Goal: Task Accomplishment & Management: Use online tool/utility

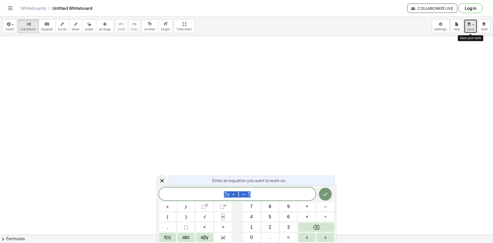
click at [473, 29] on span "save" at bounding box center [470, 29] width 7 height 4
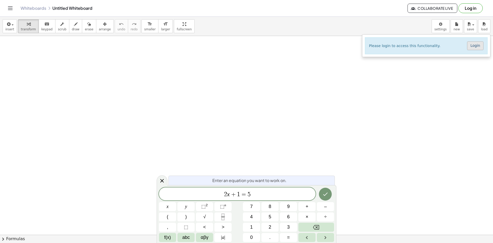
click at [479, 47] on link "Login" at bounding box center [475, 45] width 16 height 9
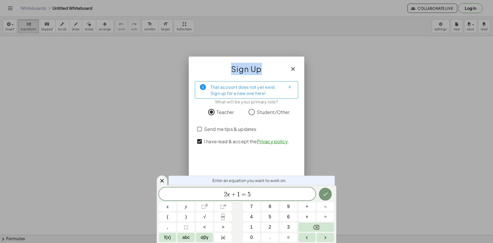
drag, startPoint x: 272, startPoint y: 61, endPoint x: 301, endPoint y: 40, distance: 35.6
click at [300, 39] on div "Sign Up That account does not yet exist. Sign up for a new one here! What will …" at bounding box center [246, 121] width 493 height 243
click at [298, 145] on div "That account does not yet exist. Sign up for a new one here! What will be your …" at bounding box center [247, 131] width 116 height 109
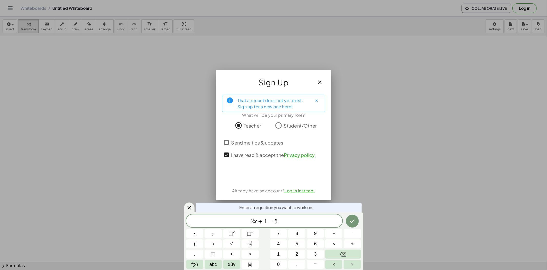
drag, startPoint x: 484, startPoint y: 2, endPoint x: 374, endPoint y: 147, distance: 182.3
click at [374, 147] on div at bounding box center [273, 135] width 547 height 270
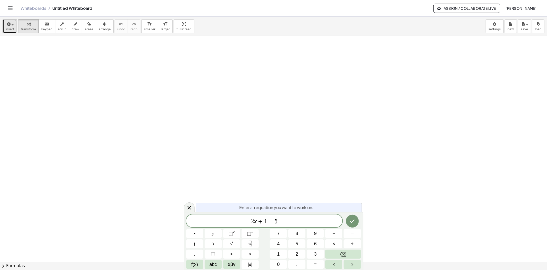
click at [6, 27] on span "insert" at bounding box center [9, 29] width 9 height 4
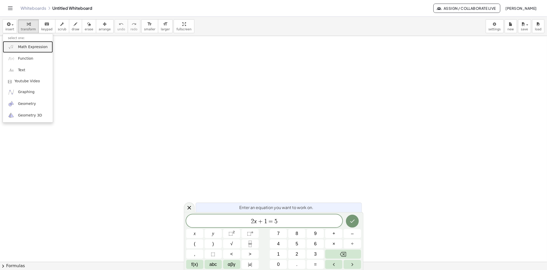
click at [16, 47] on link "Math Expression" at bounding box center [28, 47] width 50 height 12
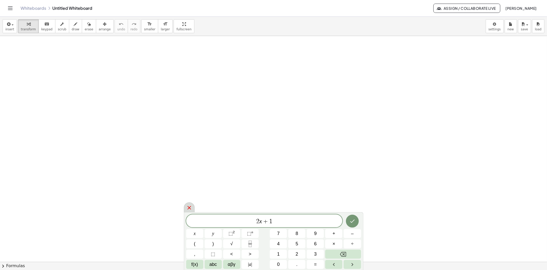
click at [188, 204] on icon at bounding box center [189, 207] width 6 height 6
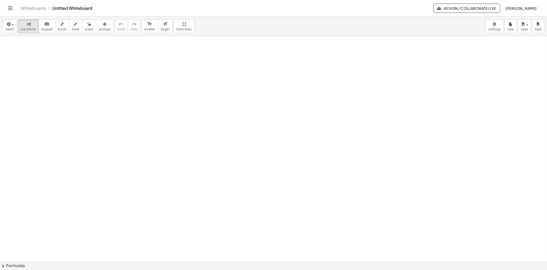
click at [12, 8] on icon "Toggle navigation" at bounding box center [10, 8] width 6 height 6
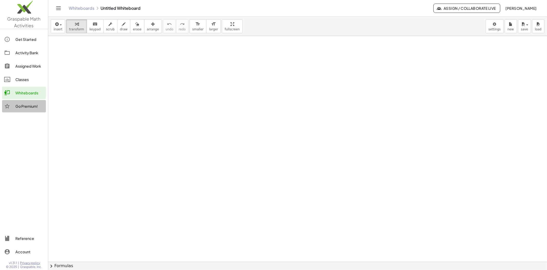
click at [39, 109] on div "Go Premium!" at bounding box center [29, 106] width 28 height 6
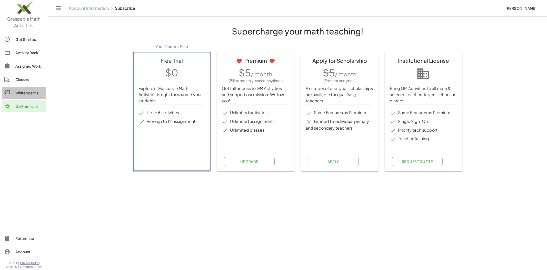
click at [37, 95] on div "Whiteboards" at bounding box center [29, 93] width 28 height 6
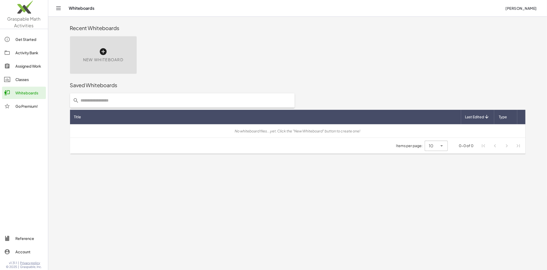
click at [37, 79] on div "Classes" at bounding box center [29, 79] width 28 height 6
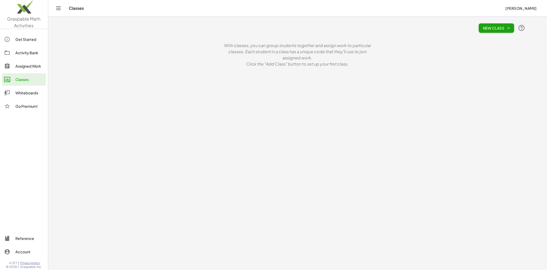
click at [33, 58] on link "Activity Bank" at bounding box center [24, 52] width 44 height 12
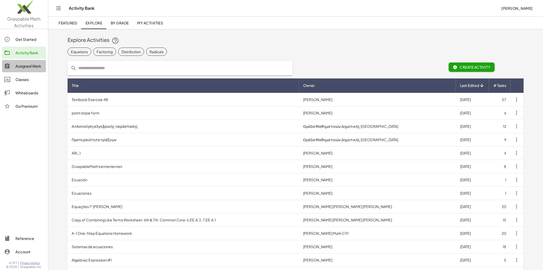
click at [32, 66] on div "Assigned Work" at bounding box center [29, 66] width 28 height 6
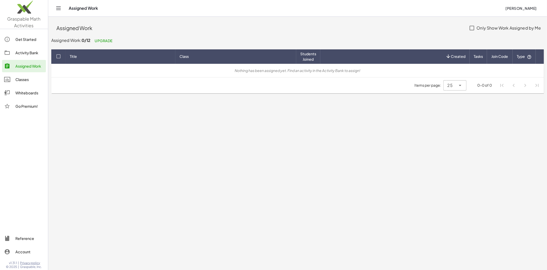
click at [25, 49] on link "Activity Bank" at bounding box center [24, 52] width 44 height 12
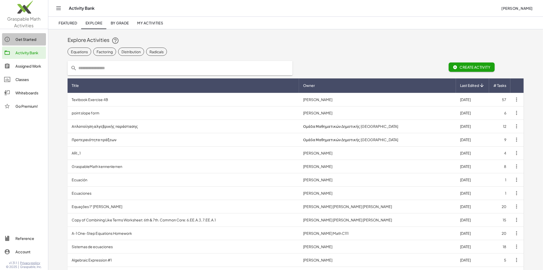
click at [27, 38] on div "Get Started" at bounding box center [29, 39] width 28 height 6
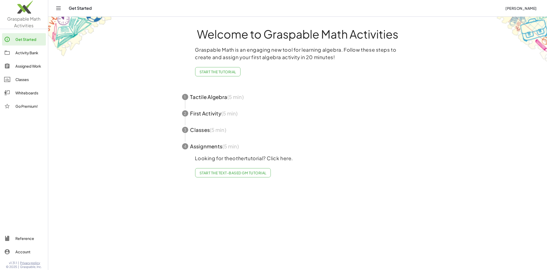
click at [34, 105] on div "Go Premium!" at bounding box center [29, 106] width 28 height 6
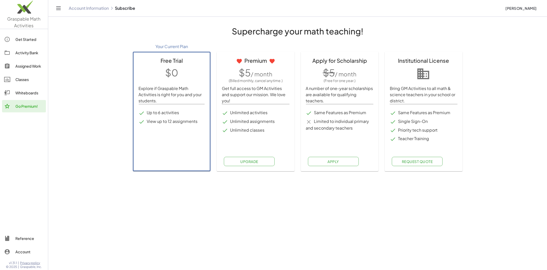
click at [30, 92] on div "Whiteboards" at bounding box center [29, 93] width 28 height 6
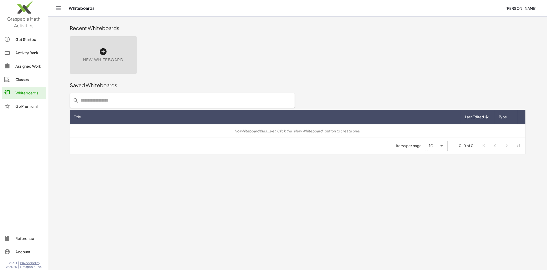
click at [17, 39] on div "Get Started" at bounding box center [29, 39] width 28 height 6
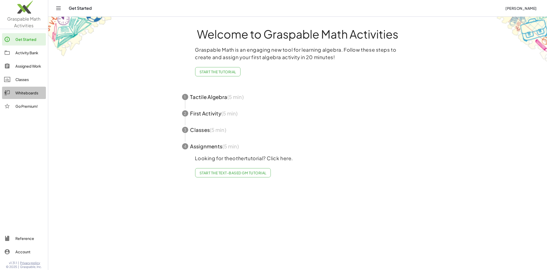
click at [26, 94] on div "Whiteboards" at bounding box center [29, 93] width 28 height 6
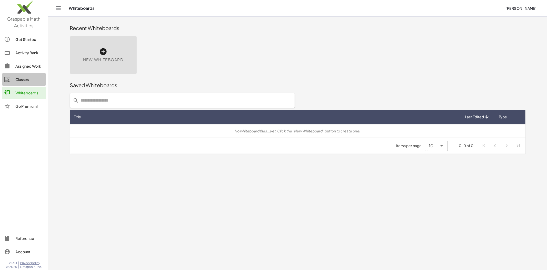
click at [25, 79] on div "Classes" at bounding box center [29, 79] width 28 height 6
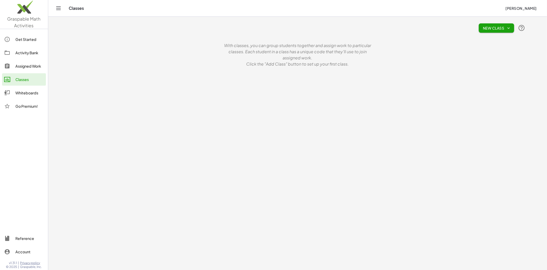
click at [27, 68] on div "Assigned Work" at bounding box center [29, 66] width 28 height 6
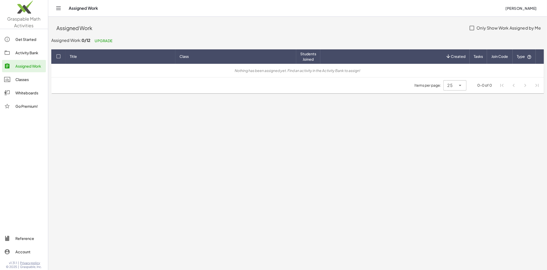
click at [30, 41] on div "Get Started" at bounding box center [29, 39] width 28 height 6
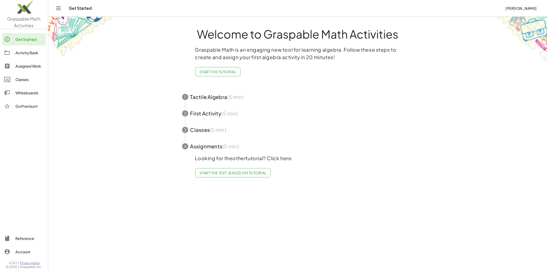
click at [30, 53] on div "Activity Bank" at bounding box center [29, 53] width 28 height 6
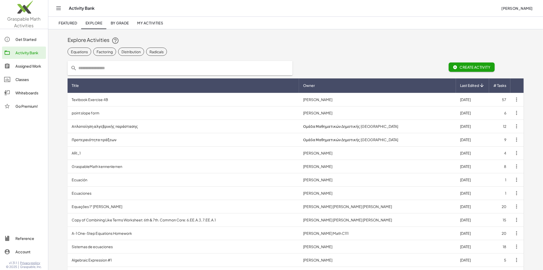
click at [31, 6] on img at bounding box center [24, 8] width 48 height 22
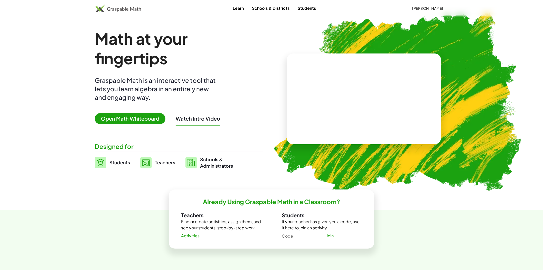
click at [115, 121] on span "Open Math Whiteboard" at bounding box center [130, 118] width 71 height 11
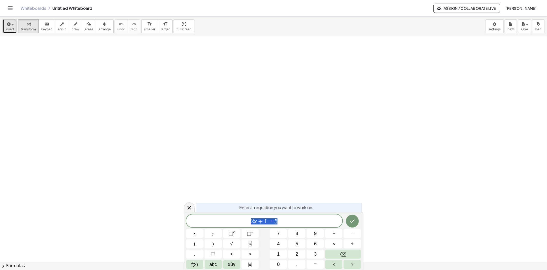
click at [9, 27] on span "insert" at bounding box center [9, 29] width 9 height 4
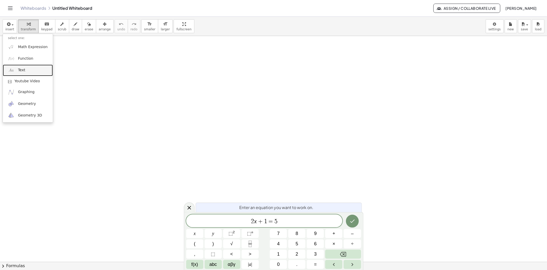
click at [27, 64] on link "Text" at bounding box center [28, 70] width 50 height 12
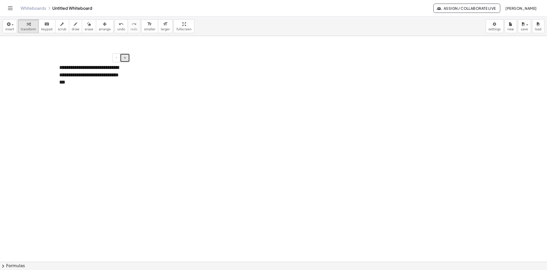
click at [124, 59] on span "+" at bounding box center [124, 57] width 3 height 4
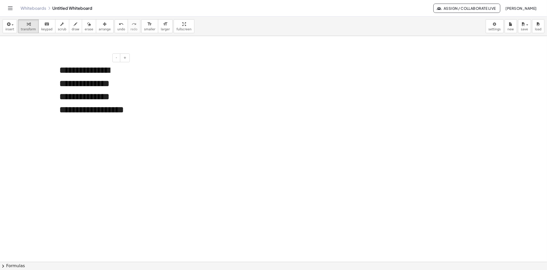
click at [113, 104] on div "**********" at bounding box center [92, 97] width 77 height 76
click at [130, 102] on div "**********" at bounding box center [92, 97] width 77 height 76
drag, startPoint x: 131, startPoint y: 98, endPoint x: 132, endPoint y: 94, distance: 3.7
click at [136, 96] on div at bounding box center [273, 261] width 547 height 451
click at [102, 71] on div "**********" at bounding box center [92, 97] width 77 height 76
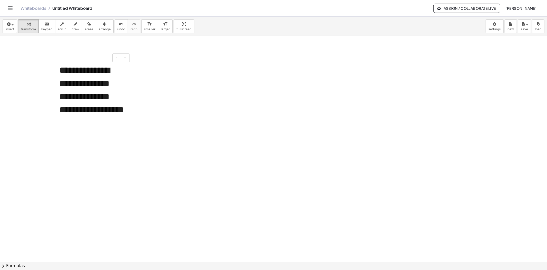
click at [99, 57] on div "- +" at bounding box center [91, 57] width 77 height 9
click at [84, 89] on div "**********" at bounding box center [92, 97] width 77 height 76
click at [53, 59] on div "- +" at bounding box center [91, 57] width 77 height 9
click at [87, 64] on div "**********" at bounding box center [92, 97] width 77 height 76
click at [99, 26] on div "button" at bounding box center [105, 24] width 12 height 6
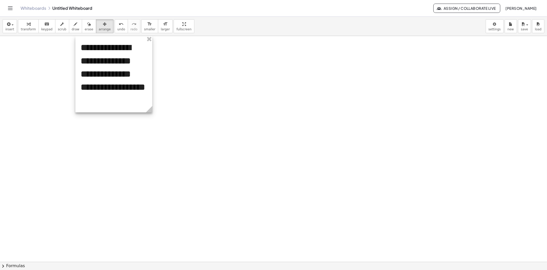
drag, startPoint x: 114, startPoint y: 66, endPoint x: 141, endPoint y: 43, distance: 35.7
click at [140, 40] on div at bounding box center [113, 74] width 77 height 76
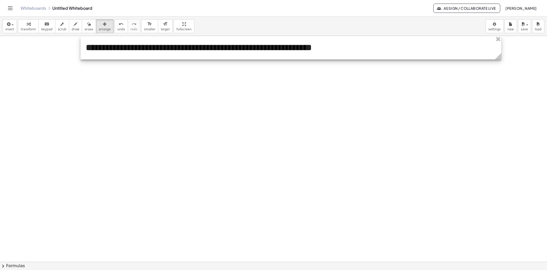
drag, startPoint x: 158, startPoint y: 111, endPoint x: 452, endPoint y: 19, distance: 307.4
click at [493, 87] on div "**********" at bounding box center [273, 261] width 547 height 451
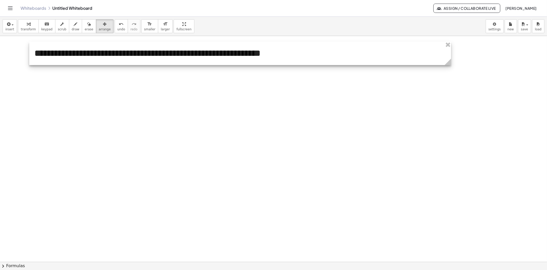
drag, startPoint x: 453, startPoint y: 42, endPoint x: 401, endPoint y: 47, distance: 51.6
click at [401, 47] on div at bounding box center [240, 53] width 422 height 23
drag, startPoint x: 451, startPoint y: 60, endPoint x: 508, endPoint y: 61, distance: 57.2
click at [493, 61] on icon at bounding box center [505, 62] width 6 height 6
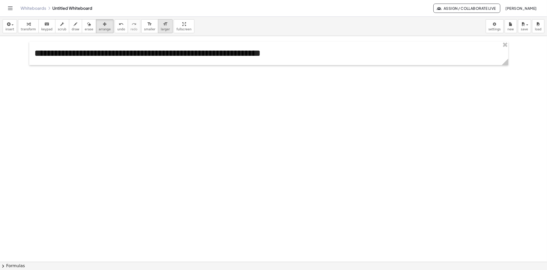
click at [161, 28] on span "larger" at bounding box center [165, 29] width 9 height 4
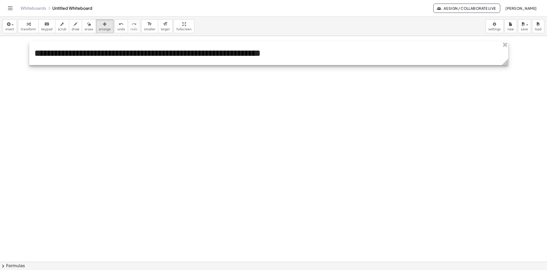
click at [186, 56] on div at bounding box center [268, 53] width 479 height 23
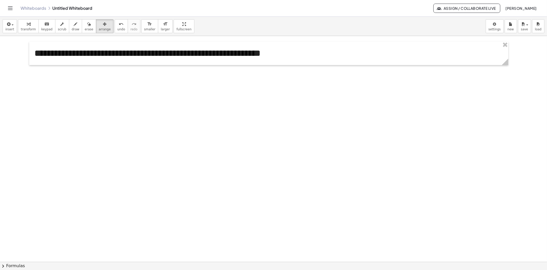
click at [341, 166] on div at bounding box center [273, 261] width 547 height 451
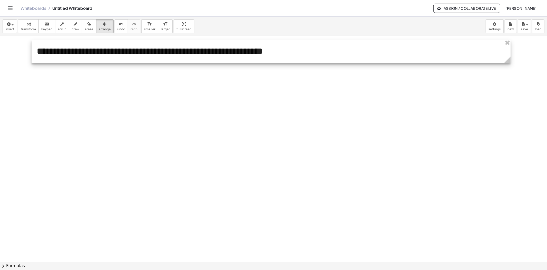
drag, startPoint x: 411, startPoint y: 52, endPoint x: 413, endPoint y: 50, distance: 3.1
click at [413, 50] on div at bounding box center [271, 51] width 479 height 23
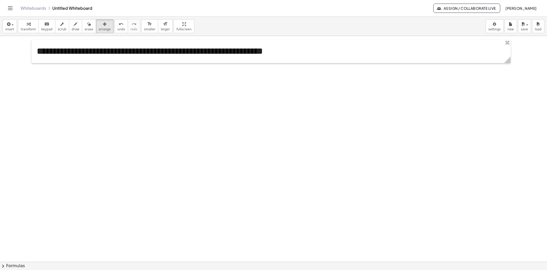
click at [421, 108] on div at bounding box center [273, 261] width 547 height 451
click at [10, 31] on span "insert" at bounding box center [9, 29] width 9 height 4
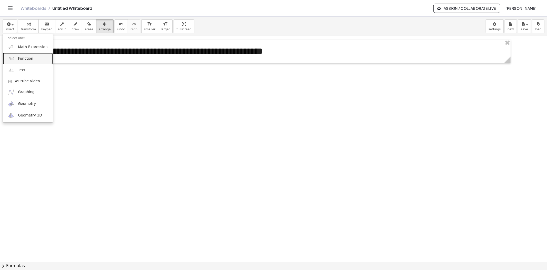
click at [30, 60] on span "Function" at bounding box center [25, 58] width 15 height 5
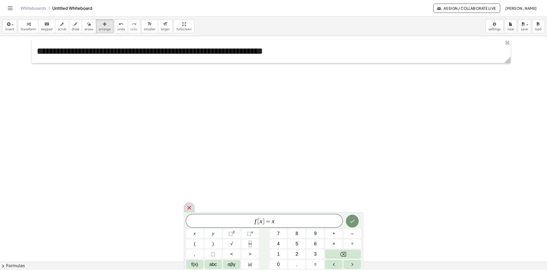
click at [189, 203] on div at bounding box center [189, 207] width 11 height 10
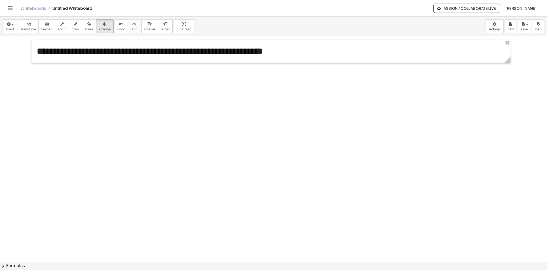
click at [9, 10] on icon "Toggle navigation" at bounding box center [10, 8] width 6 height 6
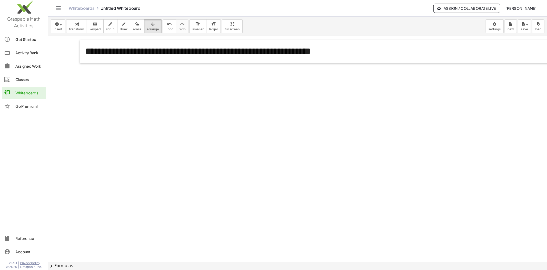
click at [58, 9] on icon "Toggle navigation" at bounding box center [58, 8] width 6 height 6
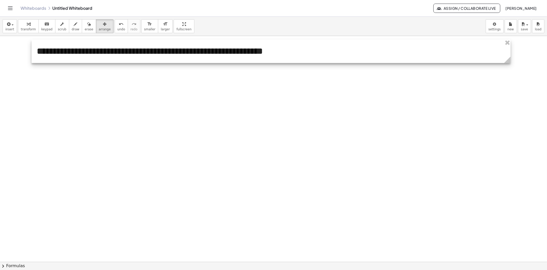
click at [40, 52] on div at bounding box center [271, 51] width 479 height 23
click at [259, 54] on div at bounding box center [271, 51] width 479 height 23
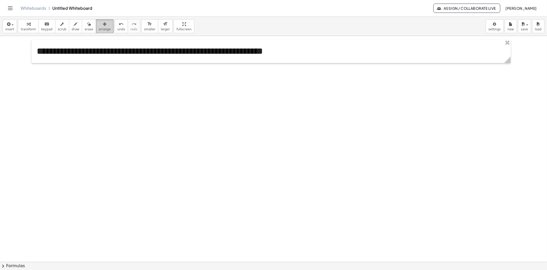
click at [100, 28] on span "arrange" at bounding box center [105, 29] width 12 height 4
click at [42, 29] on span "keypad" at bounding box center [46, 29] width 11 height 4
click at [84, 51] on div "**********" at bounding box center [271, 51] width 479 height 23
click at [40, 52] on div "**********" at bounding box center [271, 51] width 479 height 23
click at [37, 51] on div "**********" at bounding box center [271, 51] width 479 height 23
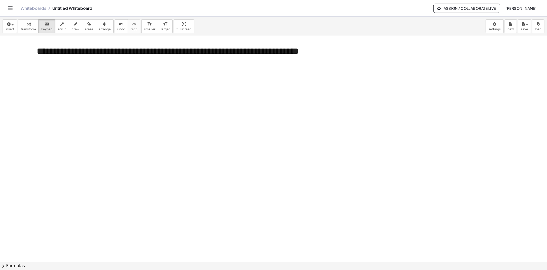
click at [150, 122] on div at bounding box center [273, 261] width 547 height 451
click at [9, 30] on span "insert" at bounding box center [9, 29] width 9 height 4
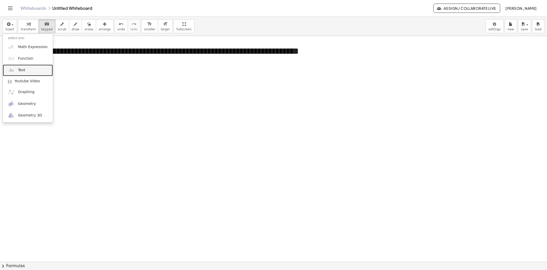
click at [37, 73] on link "Text" at bounding box center [28, 70] width 50 height 12
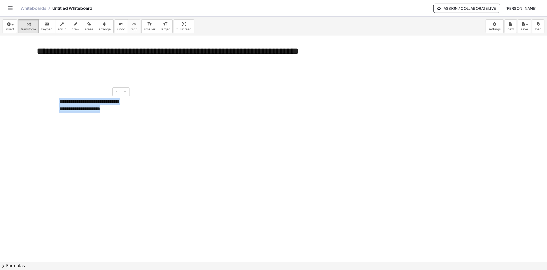
click at [93, 106] on div "**********" at bounding box center [92, 104] width 77 height 25
click at [84, 110] on div "**********" at bounding box center [92, 104] width 77 height 25
click at [60, 100] on div "**********" at bounding box center [92, 104] width 77 height 25
click at [101, 117] on div "**********" at bounding box center [92, 108] width 77 height 32
click at [161, 29] on span "larger" at bounding box center [165, 29] width 9 height 4
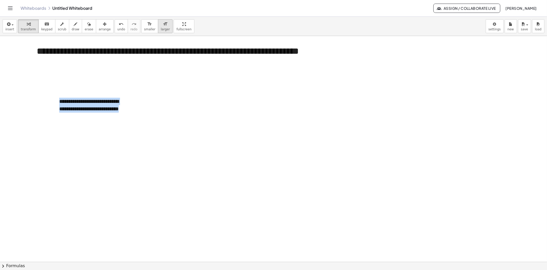
click at [161, 29] on span "larger" at bounding box center [165, 29] width 9 height 4
click at [113, 121] on div "**********" at bounding box center [92, 108] width 77 height 32
click at [127, 91] on button "+" at bounding box center [125, 91] width 10 height 9
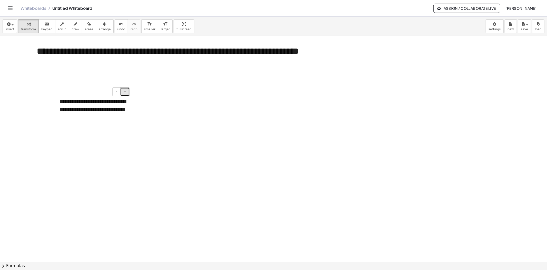
click at [127, 91] on button "+" at bounding box center [125, 91] width 10 height 9
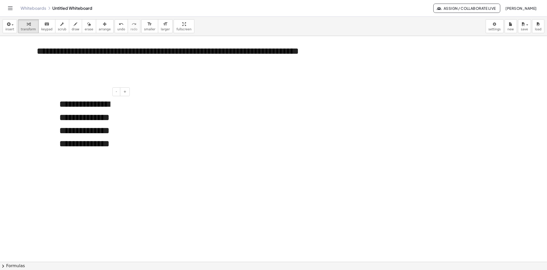
click at [121, 157] on div "**********" at bounding box center [92, 130] width 77 height 76
click at [110, 160] on div "**********" at bounding box center [92, 130] width 77 height 76
click at [103, 24] on icon "button" at bounding box center [105, 24] width 4 height 6
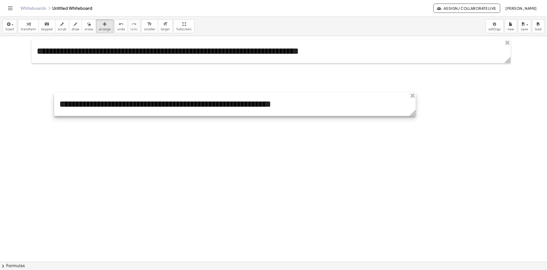
drag, startPoint x: 131, startPoint y: 168, endPoint x: 410, endPoint y: 107, distance: 285.7
click at [418, 117] on div "**********" at bounding box center [273, 261] width 547 height 451
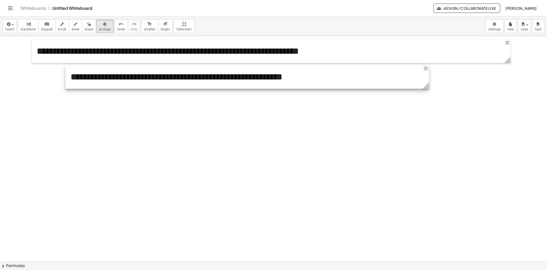
drag, startPoint x: 388, startPoint y: 99, endPoint x: 399, endPoint y: 72, distance: 29.2
click at [399, 72] on div at bounding box center [247, 76] width 364 height 23
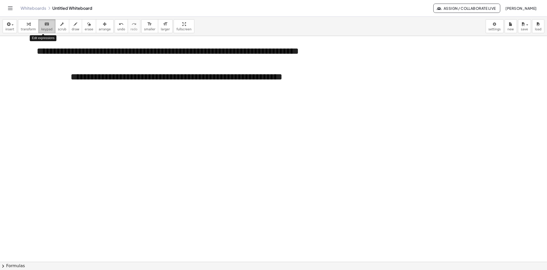
click at [44, 28] on span "keypad" at bounding box center [46, 29] width 11 height 4
click at [146, 79] on div "**********" at bounding box center [247, 76] width 364 height 23
click at [160, 78] on div "**********" at bounding box center [247, 76] width 364 height 23
click at [252, 125] on div at bounding box center [273, 261] width 547 height 451
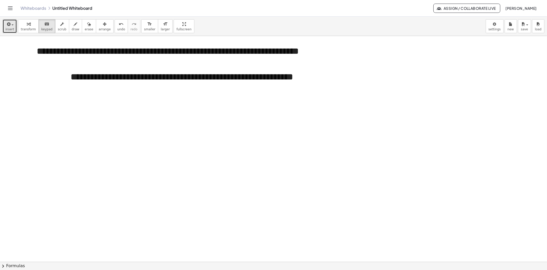
click at [8, 28] on span "insert" at bounding box center [9, 29] width 9 height 4
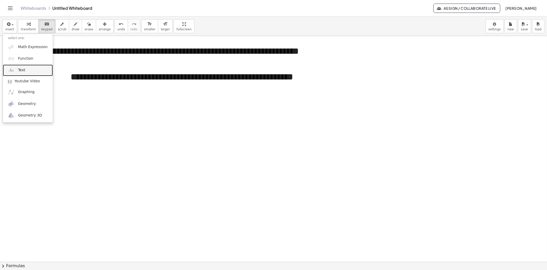
click at [33, 66] on link "Text" at bounding box center [28, 70] width 50 height 12
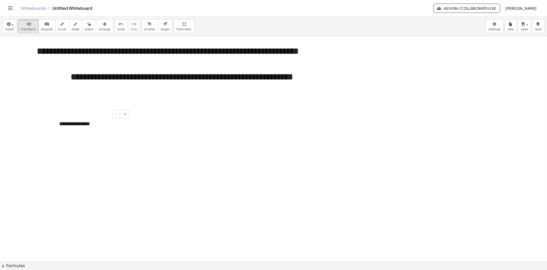
click at [111, 116] on div "- +" at bounding box center [91, 114] width 77 height 9
click at [81, 128] on div "**********" at bounding box center [92, 124] width 77 height 18
click at [94, 125] on div "**********" at bounding box center [92, 124] width 77 height 18
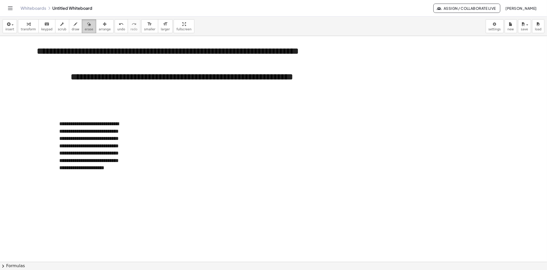
click at [88, 26] on button "erase" at bounding box center [89, 26] width 14 height 14
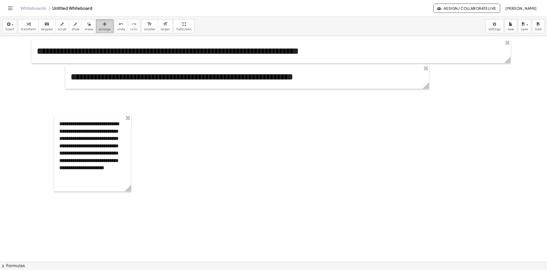
click at [103, 26] on icon "button" at bounding box center [105, 24] width 4 height 6
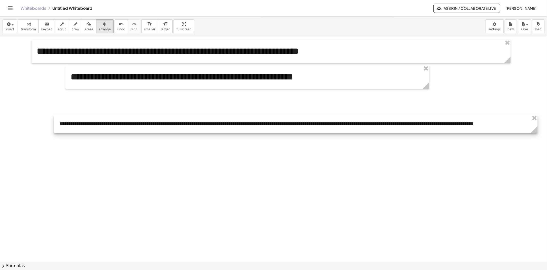
drag, startPoint x: 130, startPoint y: 189, endPoint x: 515, endPoint y: 134, distance: 388.6
click at [493, 164] on div "**********" at bounding box center [273, 261] width 547 height 451
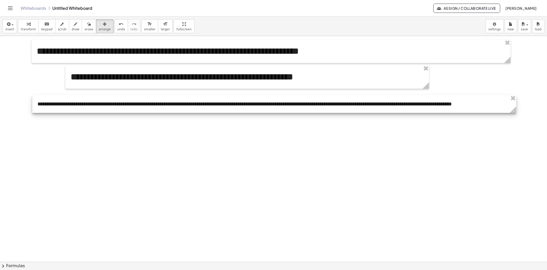
drag, startPoint x: 512, startPoint y: 119, endPoint x: 489, endPoint y: 106, distance: 26.6
click at [493, 101] on div at bounding box center [274, 104] width 484 height 18
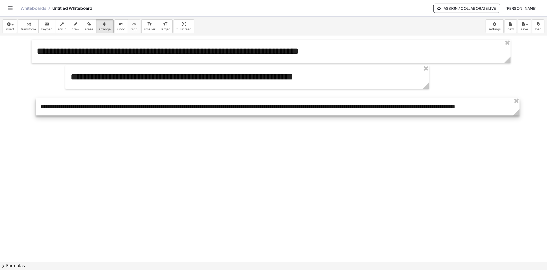
click at [418, 106] on div at bounding box center [278, 107] width 484 height 18
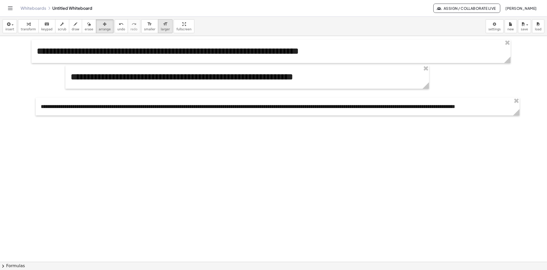
click at [163, 26] on icon "format_size" at bounding box center [165, 24] width 5 height 6
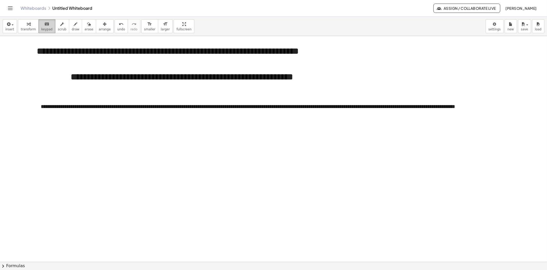
click at [47, 29] on span "keypad" at bounding box center [46, 29] width 11 height 4
click at [139, 108] on div "**********" at bounding box center [278, 107] width 484 height 18
click at [158, 27] on button "format_size larger" at bounding box center [165, 26] width 15 height 14
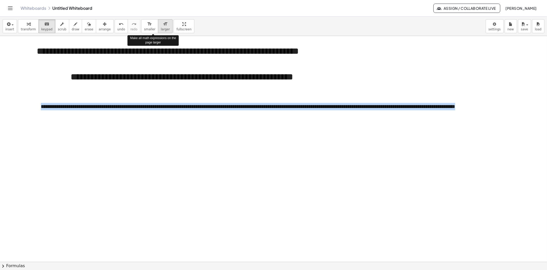
click at [158, 27] on button "format_size larger" at bounding box center [165, 26] width 15 height 14
click at [221, 143] on div at bounding box center [273, 261] width 547 height 451
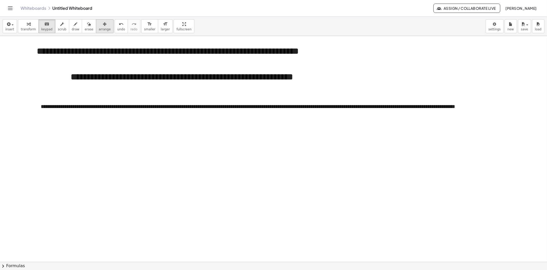
click at [103, 26] on icon "button" at bounding box center [105, 24] width 4 height 6
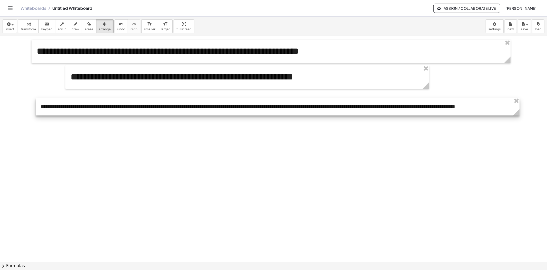
click at [168, 105] on div at bounding box center [278, 107] width 484 height 18
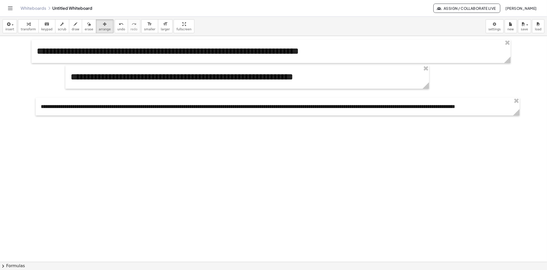
click at [152, 33] on div "insert select one: Math Expression Function Text Youtube Video Graphing Geometr…" at bounding box center [273, 26] width 547 height 19
click at [161, 28] on span "larger" at bounding box center [165, 29] width 9 height 4
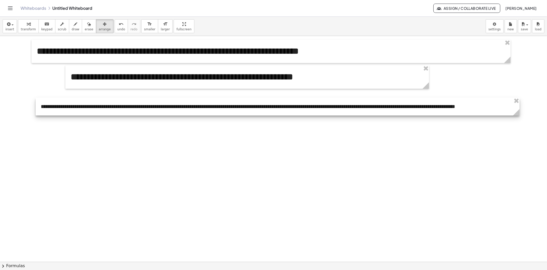
click at [288, 109] on div at bounding box center [278, 107] width 484 height 18
click at [288, 109] on div at bounding box center [278, 106] width 484 height 18
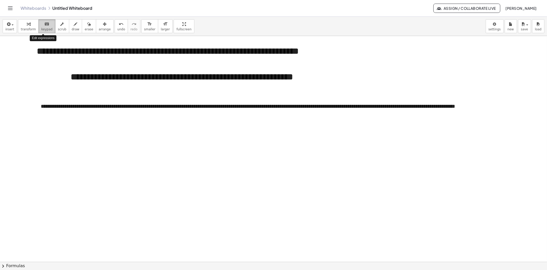
click at [41, 29] on span "keypad" at bounding box center [46, 29] width 11 height 4
click at [96, 109] on div "**********" at bounding box center [278, 106] width 484 height 18
click at [493, 99] on button "+" at bounding box center [514, 96] width 10 height 9
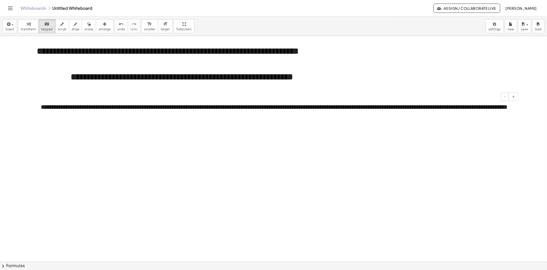
click at [61, 108] on div "**********" at bounding box center [278, 111] width 484 height 28
click at [250, 77] on div "**********" at bounding box center [247, 76] width 364 height 23
click at [101, 26] on div "button" at bounding box center [105, 24] width 12 height 6
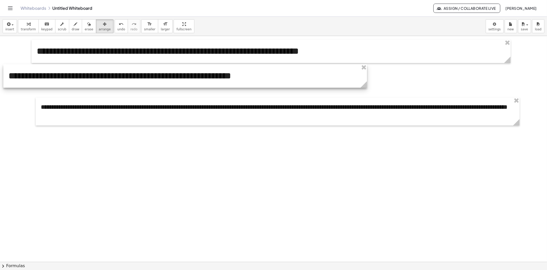
drag, startPoint x: 156, startPoint y: 70, endPoint x: 95, endPoint y: 69, distance: 60.6
click at [95, 69] on div at bounding box center [185, 75] width 364 height 23
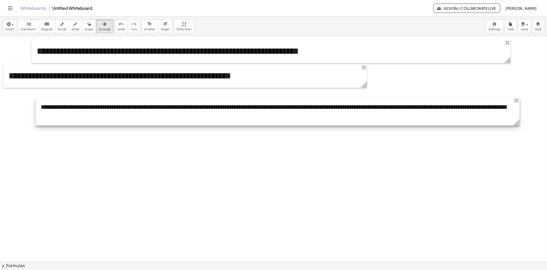
click at [255, 99] on div at bounding box center [278, 111] width 484 height 28
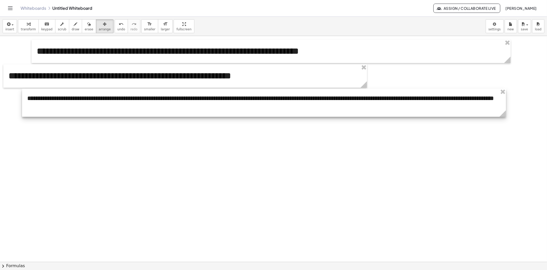
drag, startPoint x: 258, startPoint y: 102, endPoint x: 245, endPoint y: 93, distance: 16.2
click at [245, 93] on div at bounding box center [264, 103] width 484 height 28
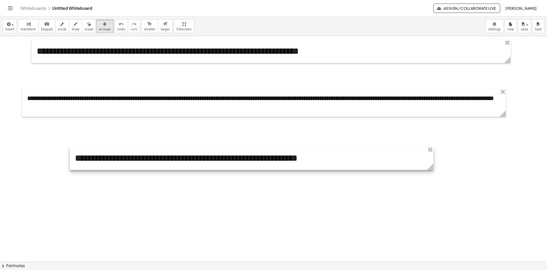
drag, startPoint x: 258, startPoint y: 76, endPoint x: 317, endPoint y: 150, distance: 94.9
click at [323, 156] on div at bounding box center [252, 157] width 364 height 23
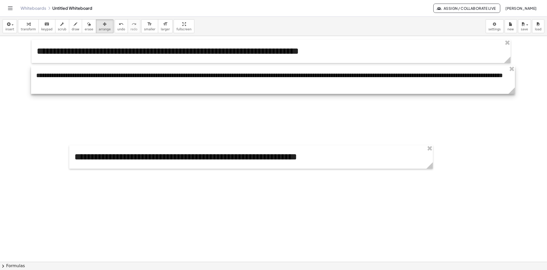
drag, startPoint x: 268, startPoint y: 102, endPoint x: 277, endPoint y: 79, distance: 24.5
click at [277, 79] on div at bounding box center [273, 80] width 484 height 28
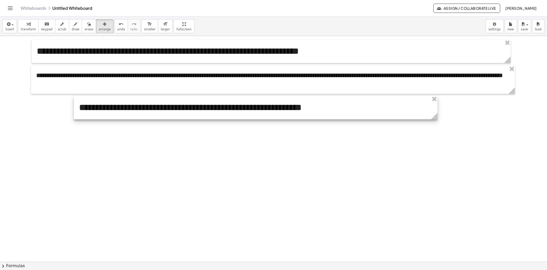
drag, startPoint x: 343, startPoint y: 153, endPoint x: 348, endPoint y: 104, distance: 49.5
click at [348, 104] on div at bounding box center [256, 107] width 364 height 23
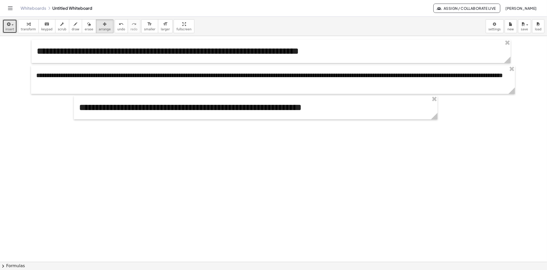
click at [11, 28] on span "insert" at bounding box center [9, 29] width 9 height 4
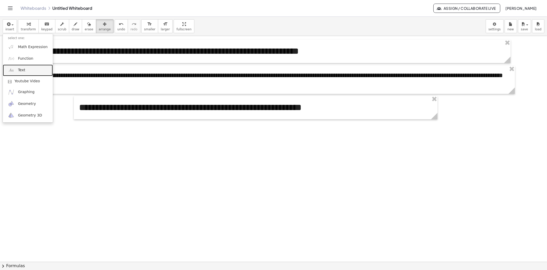
click at [28, 68] on link "Text" at bounding box center [28, 70] width 50 height 12
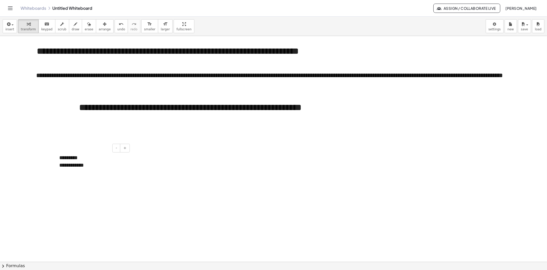
click at [98, 166] on div "**********" at bounding box center [92, 164] width 67 height 7
click at [107, 166] on div "**********" at bounding box center [92, 164] width 67 height 7
click at [96, 158] on div "**********" at bounding box center [92, 161] width 77 height 25
click at [100, 160] on div "**********" at bounding box center [92, 157] width 67 height 7
click at [106, 159] on div "**********" at bounding box center [92, 157] width 67 height 7
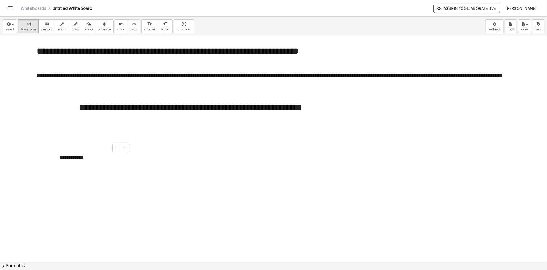
click at [95, 157] on div "**********" at bounding box center [92, 157] width 67 height 7
click at [114, 159] on div "**********" at bounding box center [92, 157] width 67 height 7
drag, startPoint x: 100, startPoint y: 160, endPoint x: 38, endPoint y: 153, distance: 62.8
click at [38, 153] on div "**********" at bounding box center [273, 261] width 547 height 451
click at [86, 158] on div "**********" at bounding box center [92, 157] width 67 height 7
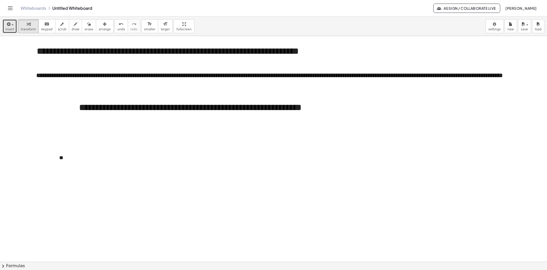
click at [7, 31] on span "insert" at bounding box center [9, 29] width 9 height 4
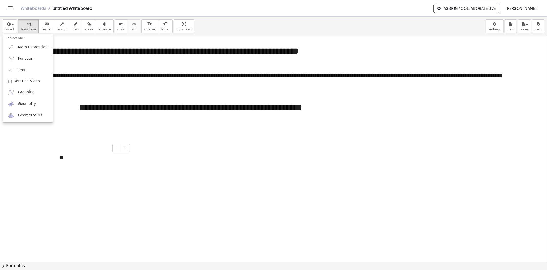
click at [72, 153] on div "**" at bounding box center [92, 158] width 77 height 18
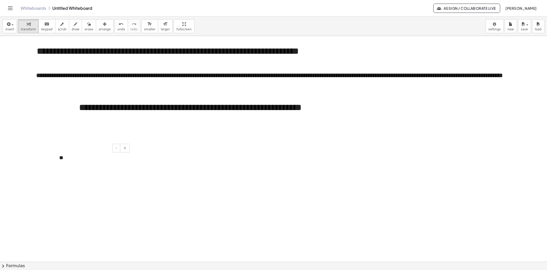
click at [93, 148] on div "- +" at bounding box center [91, 147] width 77 height 9
click at [90, 154] on div "**" at bounding box center [92, 157] width 67 height 7
click at [78, 158] on div "**" at bounding box center [92, 157] width 67 height 7
click at [111, 159] on div "**" at bounding box center [92, 157] width 67 height 7
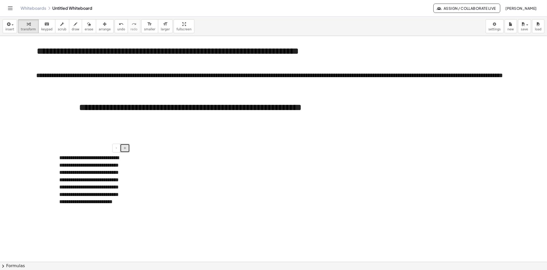
click at [125, 150] on button "+" at bounding box center [125, 147] width 10 height 9
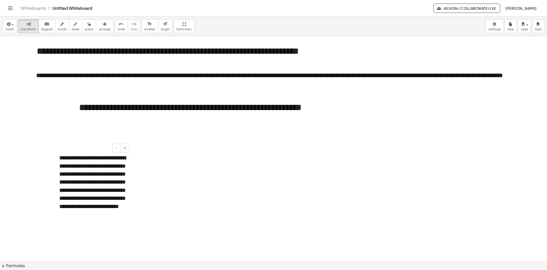
click at [123, 202] on div "**********" at bounding box center [92, 186] width 67 height 64
click at [101, 30] on span "arrange" at bounding box center [105, 29] width 12 height 4
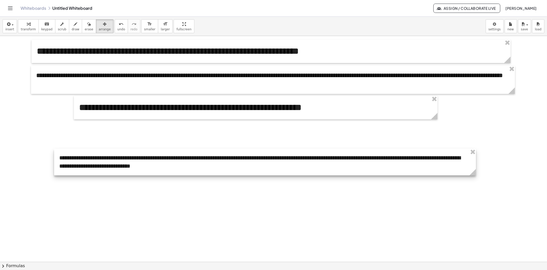
drag, startPoint x: 132, startPoint y: 220, endPoint x: 477, endPoint y: 144, distance: 353.4
click at [477, 144] on div "**********" at bounding box center [273, 261] width 547 height 451
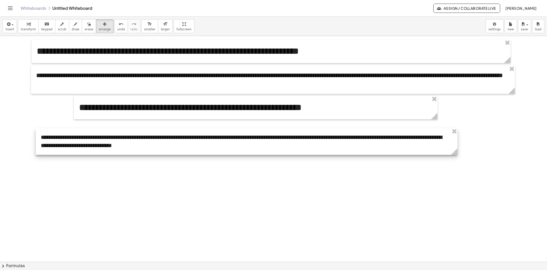
drag, startPoint x: 438, startPoint y: 150, endPoint x: 418, endPoint y: 130, distance: 28.5
click at [418, 130] on div at bounding box center [247, 141] width 422 height 26
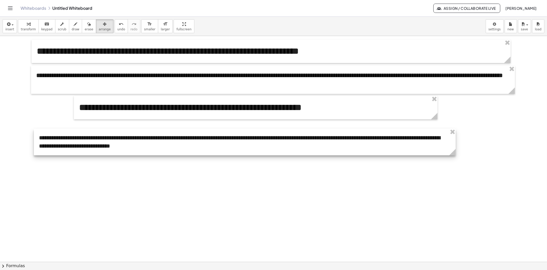
click at [82, 141] on div at bounding box center [245, 142] width 422 height 26
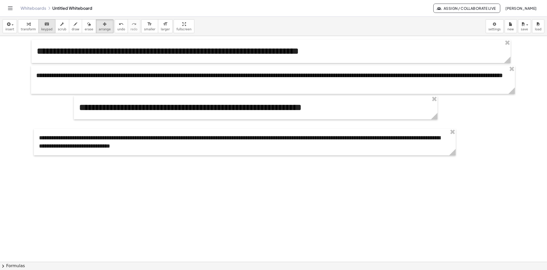
click at [45, 30] on span "keypad" at bounding box center [46, 29] width 11 height 4
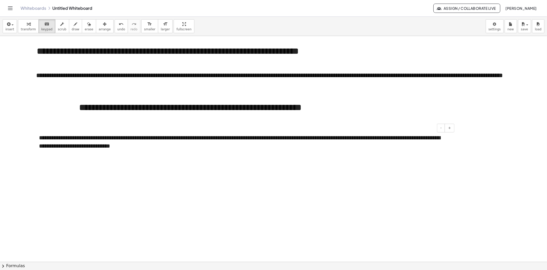
click at [79, 138] on div "**********" at bounding box center [245, 142] width 412 height 16
click at [244, 200] on div at bounding box center [273, 261] width 547 height 451
click at [128, 144] on div "**********" at bounding box center [245, 142] width 412 height 16
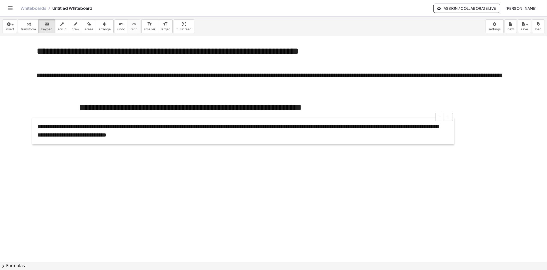
drag, startPoint x: 37, startPoint y: 133, endPoint x: 35, endPoint y: 122, distance: 11.1
click at [35, 122] on div at bounding box center [34, 131] width 5 height 26
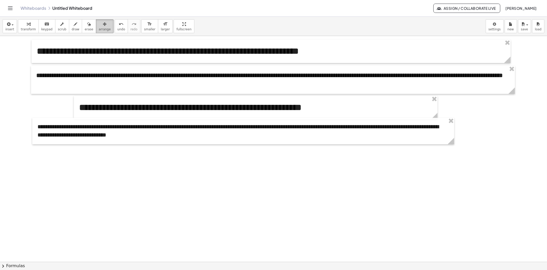
click at [99, 28] on span "arrange" at bounding box center [105, 29] width 12 height 4
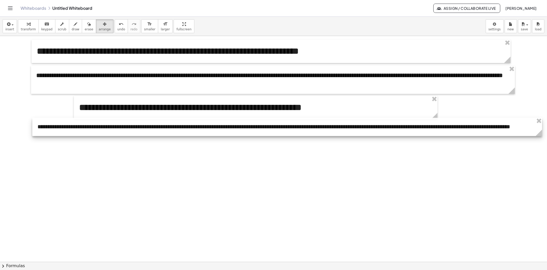
drag, startPoint x: 453, startPoint y: 143, endPoint x: 541, endPoint y: 147, distance: 88.1
click at [493, 147] on div "**********" at bounding box center [273, 261] width 547 height 451
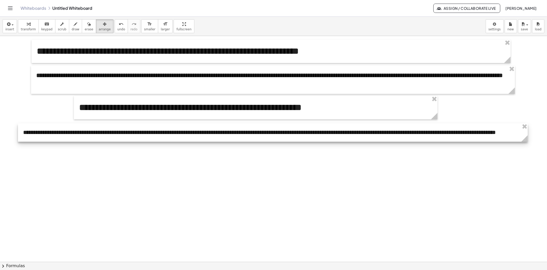
drag, startPoint x: 505, startPoint y: 121, endPoint x: 491, endPoint y: 127, distance: 15.4
click at [491, 127] on div at bounding box center [273, 132] width 510 height 18
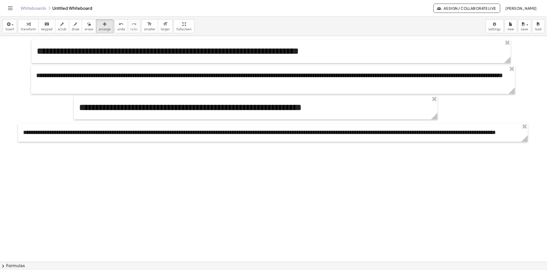
click at [392, 196] on div at bounding box center [273, 261] width 547 height 451
click at [13, 26] on button "insert" at bounding box center [10, 26] width 14 height 14
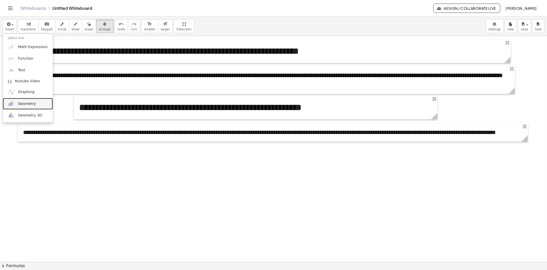
click at [36, 106] on link "Geometry" at bounding box center [28, 104] width 50 height 12
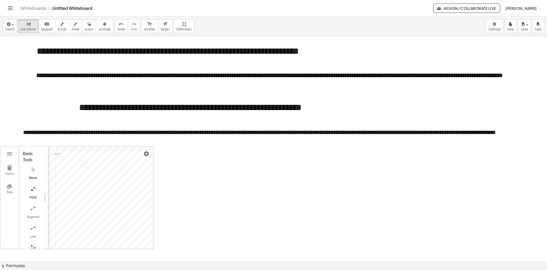
click at [31, 193] on button "Point" at bounding box center [33, 193] width 21 height 18
click at [33, 213] on img "Circle with Center through Point. Select center point, then point on circle" at bounding box center [33, 216] width 21 height 8
click at [61, 154] on button "Undo" at bounding box center [57, 153] width 9 height 9
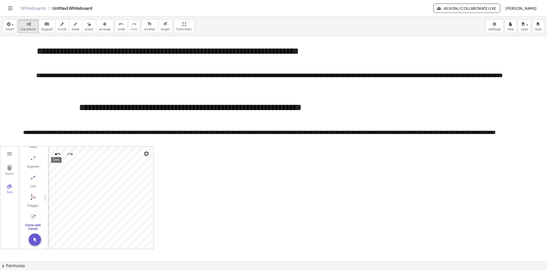
click at [61, 154] on button "Undo" at bounding box center [57, 153] width 9 height 9
click at [60, 153] on img "Undo" at bounding box center [58, 154] width 6 height 6
click at [34, 194] on img "Polygon. Select all vertices, then first vertex again" at bounding box center [33, 197] width 21 height 8
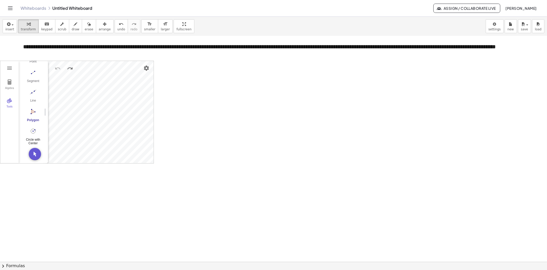
click at [35, 132] on button "Circle with Center through Point" at bounding box center [33, 136] width 21 height 18
click at [56, 67] on img "Undo" at bounding box center [58, 68] width 6 height 6
click at [56, 70] on img "Undo" at bounding box center [58, 68] width 6 height 6
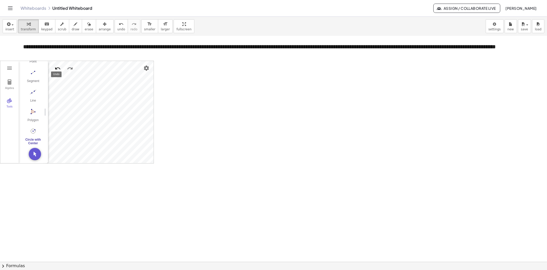
click at [57, 67] on img "Undo" at bounding box center [58, 68] width 6 height 6
click at [60, 67] on img "Undo" at bounding box center [58, 68] width 6 height 6
click at [32, 152] on img "Move. Drag or select object" at bounding box center [35, 154] width 12 height 12
click at [132, 105] on img "Delete" at bounding box center [132, 106] width 6 height 6
click at [85, 95] on img "Point Style" at bounding box center [84, 97] width 6 height 6
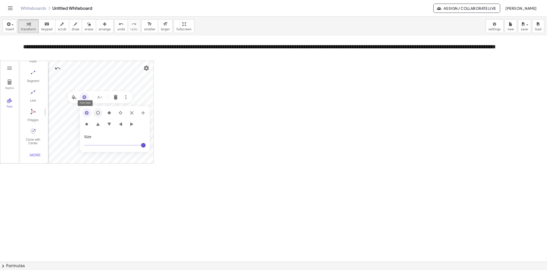
click at [97, 113] on img "Geometry" at bounding box center [98, 113] width 6 height 6
click at [114, 99] on img "Delete" at bounding box center [116, 97] width 6 height 6
click at [34, 133] on img "Polygon. Select all vertices, then first vertex again" at bounding box center [33, 133] width 21 height 8
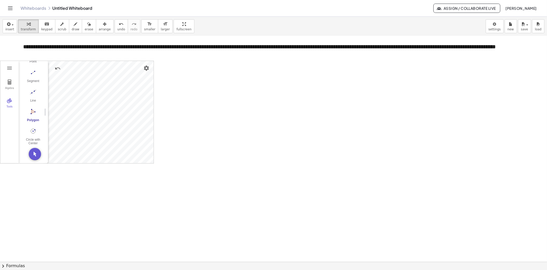
click at [34, 112] on img "Polygon. Select all vertices, then first vertex again" at bounding box center [33, 111] width 21 height 8
click at [33, 130] on img "Circle with Center through Point. Select center point, then point on circle" at bounding box center [33, 131] width 21 height 8
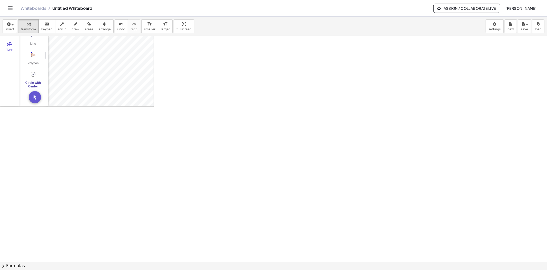
scroll to position [85, 0]
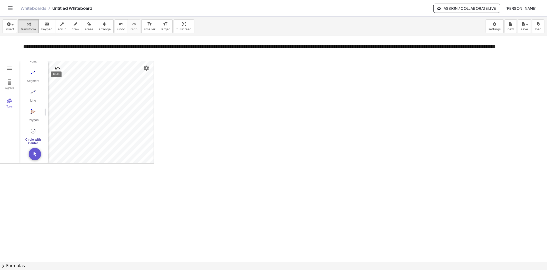
click at [56, 68] on img "Undo" at bounding box center [58, 68] width 6 height 6
click at [147, 68] on img "Settings" at bounding box center [146, 68] width 6 height 6
click at [188, 154] on div at bounding box center [273, 175] width 547 height 451
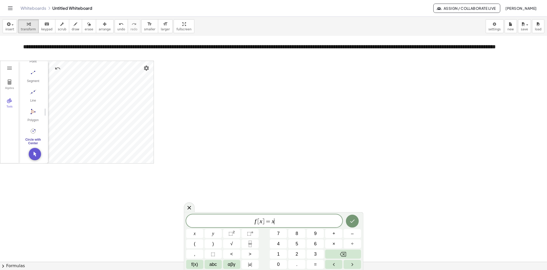
scroll to position [171, 0]
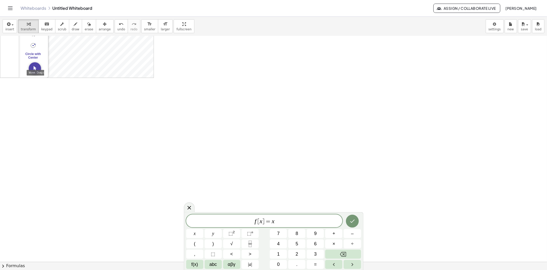
click at [33, 68] on img "Move. Drag or select object" at bounding box center [35, 68] width 12 height 12
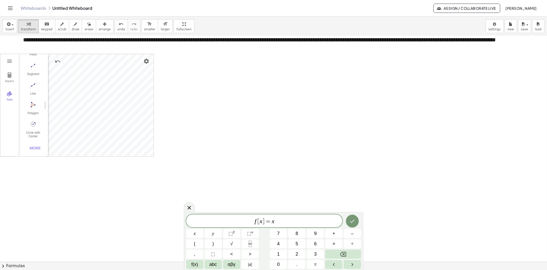
scroll to position [85, 0]
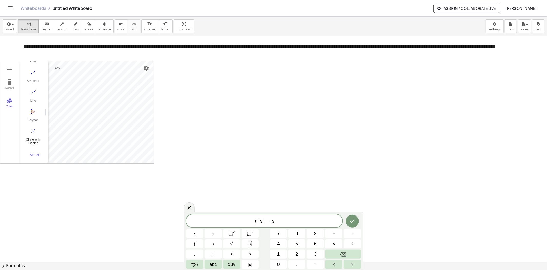
click at [31, 128] on img "Circle with Center through Point. Select center point, then point on circle" at bounding box center [33, 131] width 21 height 8
click at [34, 153] on img "Move. Drag or select object" at bounding box center [35, 154] width 12 height 12
click at [89, 81] on button "Line Style" at bounding box center [85, 81] width 9 height 9
click at [118, 80] on img "Delete" at bounding box center [117, 82] width 6 height 6
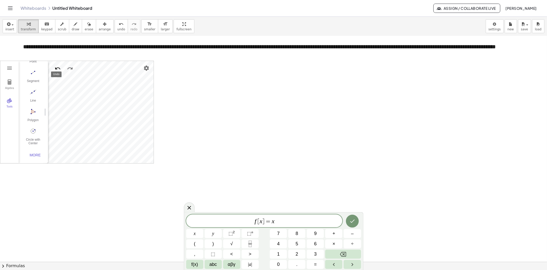
click at [61, 68] on img "Undo" at bounding box center [58, 68] width 6 height 6
click at [60, 68] on img "Undo" at bounding box center [58, 68] width 6 height 6
click at [13, 83] on button "Algebra" at bounding box center [9, 84] width 18 height 18
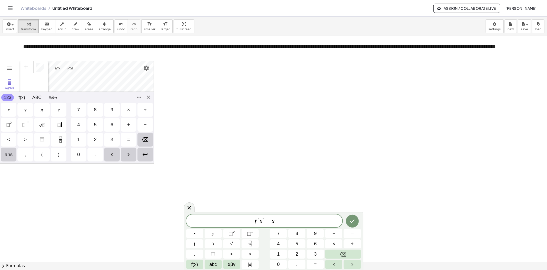
click at [7, 159] on div "Algebra Tools GeoGebra Geometry Basic Tools Move Point Segment Line Polygon Cir…" at bounding box center [77, 112] width 154 height 103
click at [12, 29] on span "insert" at bounding box center [9, 29] width 9 height 4
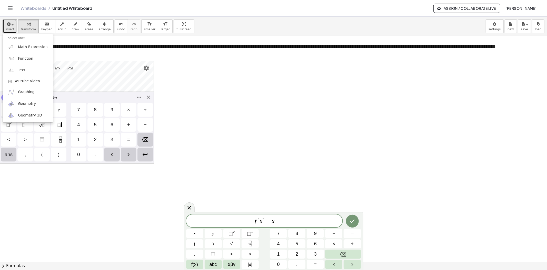
click at [320, 162] on div at bounding box center [273, 175] width 547 height 451
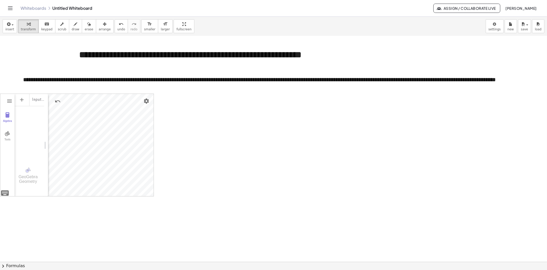
scroll to position [0, 0]
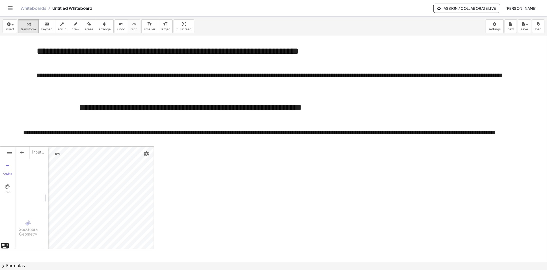
click at [6, 242] on div "Algebra Tools Input… GeoGebra Geometry Basic Tools Move Point Segment Line Poly…" at bounding box center [77, 197] width 154 height 103
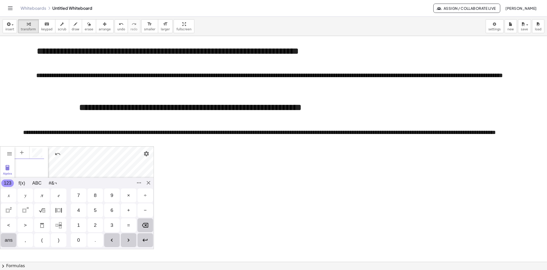
scroll to position [3, 0]
click at [147, 182] on div "Algebra Tools GeoGebra Geometry Basic Tools Move Point Segment Line Polygon Cir…" at bounding box center [77, 197] width 154 height 103
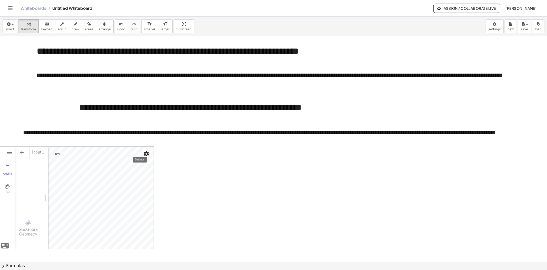
click at [144, 153] on img "Settings" at bounding box center [146, 153] width 6 height 6
click at [144, 153] on div "Show Axes" at bounding box center [122, 156] width 47 height 8
click at [9, 26] on icon "button" at bounding box center [8, 24] width 5 height 6
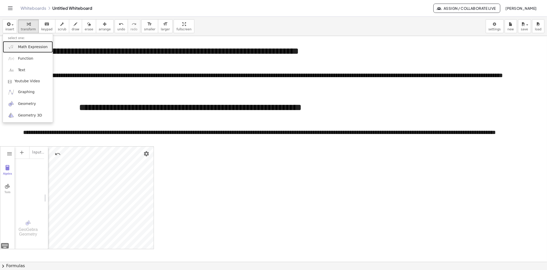
click at [32, 51] on link "Math Expression" at bounding box center [28, 47] width 50 height 12
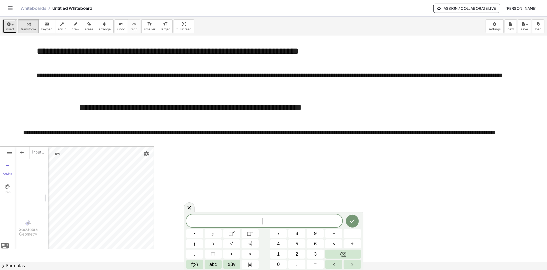
click at [8, 29] on span "insert" at bounding box center [9, 29] width 9 height 4
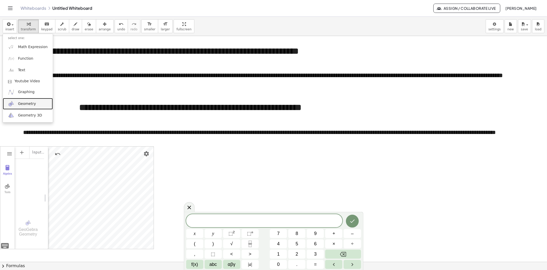
click at [35, 103] on link "Geometry" at bounding box center [28, 104] width 50 height 12
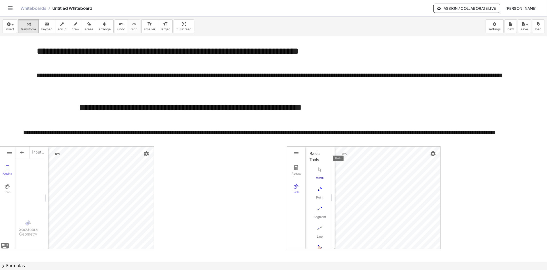
click at [347, 155] on img "Undo" at bounding box center [345, 154] width 6 height 6
click at [299, 153] on img "Geometry" at bounding box center [296, 153] width 6 height 6
click at [319, 168] on li "Clear All" at bounding box center [327, 171] width 80 height 12
click at [298, 153] on img "Geometry" at bounding box center [296, 153] width 6 height 6
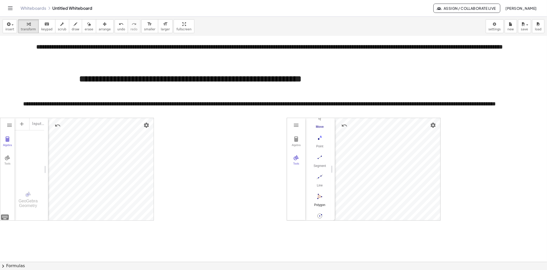
scroll to position [53, 0]
click at [325, 210] on div "More" at bounding box center [322, 212] width 16 height 4
click at [320, 162] on img "Circle: Center & Radius. Select center point, then enter radius" at bounding box center [320, 161] width 21 height 8
drag, startPoint x: 457, startPoint y: 137, endPoint x: 473, endPoint y: 151, distance: 20.9
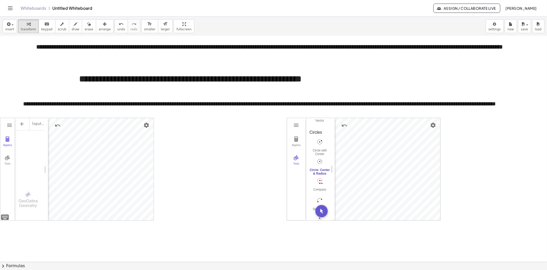
click at [473, 151] on div at bounding box center [273, 232] width 547 height 451
click at [324, 209] on img "Move. Drag or select object" at bounding box center [322, 211] width 12 height 12
click at [319, 163] on img "Circle: Center & Radius. Select center point, then enter radius" at bounding box center [320, 164] width 21 height 8
click at [323, 212] on button "Move. Drag or select object" at bounding box center [322, 211] width 12 height 12
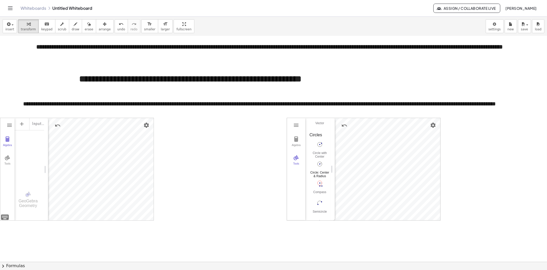
click at [320, 164] on img "Circle: Center & Radius. Select center point, then enter radius" at bounding box center [320, 164] width 21 height 8
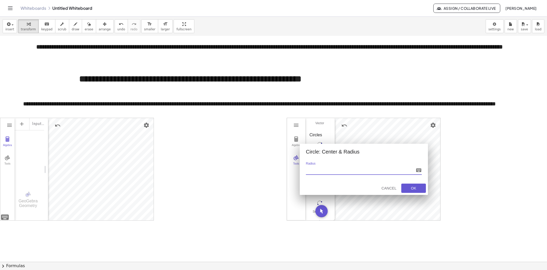
type input "*"
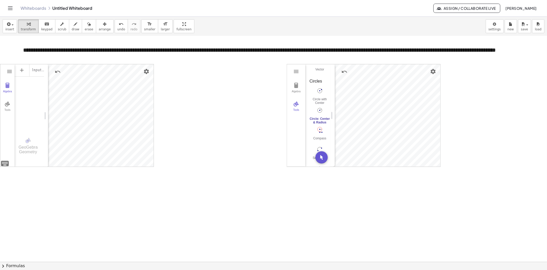
scroll to position [85, 0]
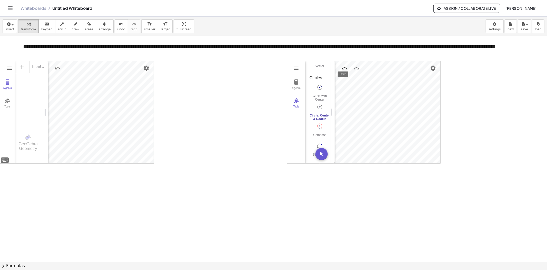
click at [344, 70] on img "Undo" at bounding box center [345, 68] width 6 height 6
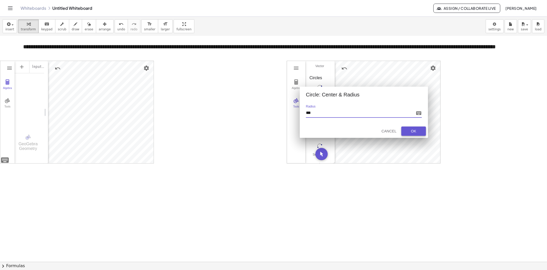
click at [421, 130] on div "OK" at bounding box center [414, 131] width 16 height 4
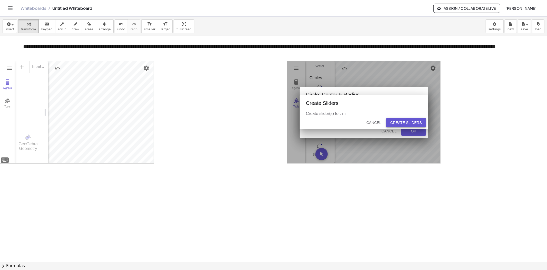
click at [406, 123] on div "Create Sliders" at bounding box center [407, 122] width 32 height 4
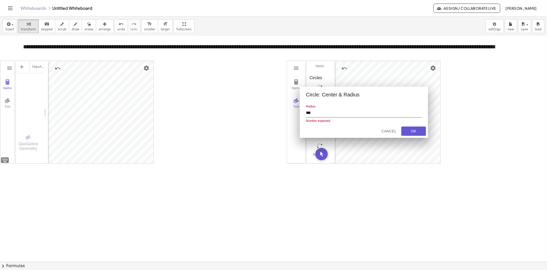
click at [308, 111] on input "***" at bounding box center [364, 113] width 116 height 7
type input "****"
click at [417, 129] on div "OK" at bounding box center [414, 131] width 16 height 4
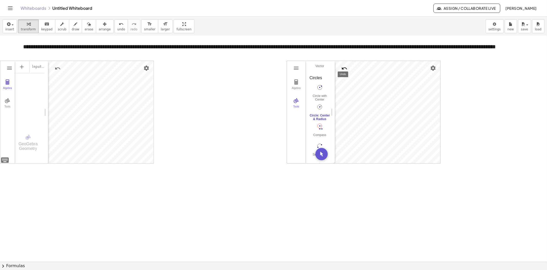
click at [345, 69] on img "Undo" at bounding box center [345, 68] width 6 height 6
click at [320, 106] on img "Circle: Center & Radius. Select center point, then enter radius" at bounding box center [320, 107] width 21 height 8
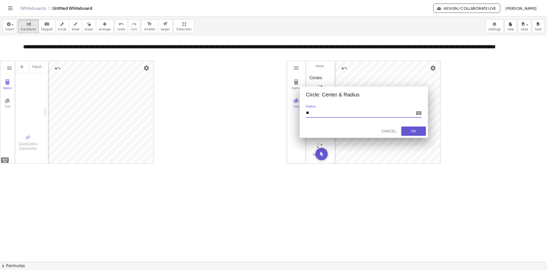
type input "***"
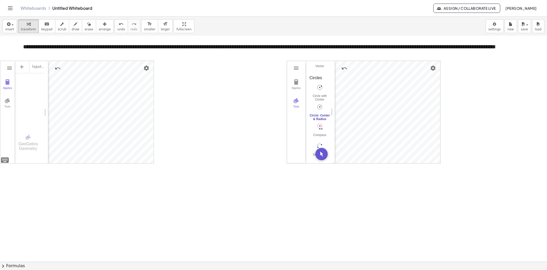
click at [320, 109] on img "Circle: Center & Radius. Select center point, then enter radius" at bounding box center [320, 107] width 21 height 8
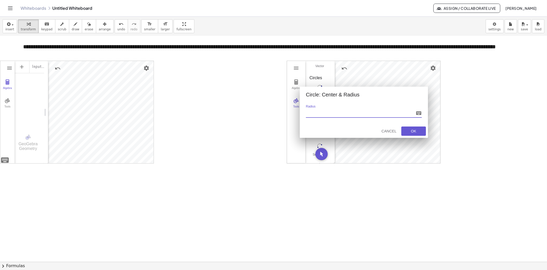
type input "*"
click at [389, 129] on div "Cancel" at bounding box center [389, 131] width 16 height 4
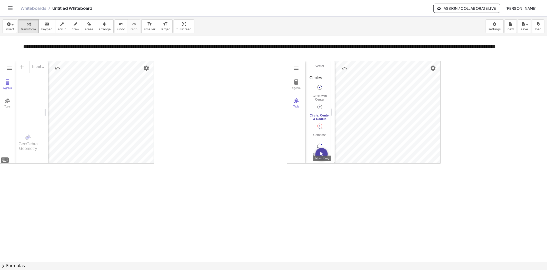
click at [325, 154] on img "Move. Drag or select object" at bounding box center [322, 154] width 12 height 12
click at [402, 107] on img "Delete" at bounding box center [402, 107] width 6 height 6
click at [411, 108] on img "More" at bounding box center [412, 108] width 6 height 6
click at [371, 108] on img "Point Style" at bounding box center [371, 108] width 6 height 6
click at [464, 129] on div at bounding box center [273, 175] width 547 height 451
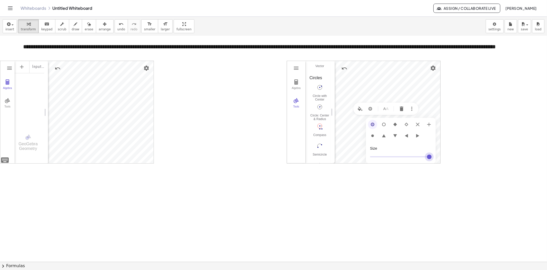
drag, startPoint x: 402, startPoint y: 155, endPoint x: 406, endPoint y: 155, distance: 3.6
type input "*"
click at [406, 155] on input "Geometry" at bounding box center [401, 156] width 62 height 9
click at [460, 131] on div at bounding box center [273, 175] width 547 height 451
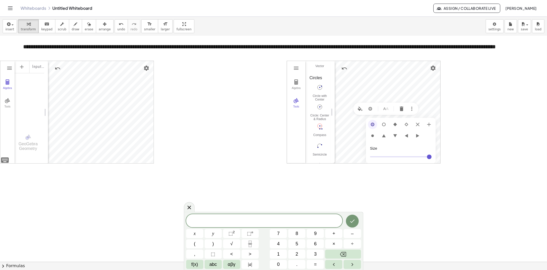
click at [375, 123] on img "Geometry" at bounding box center [373, 124] width 6 height 6
click at [389, 126] on img "Delete" at bounding box center [387, 125] width 6 height 6
click at [321, 106] on img "Circle: Center & Radius. Select center point, then enter radius" at bounding box center [320, 107] width 21 height 8
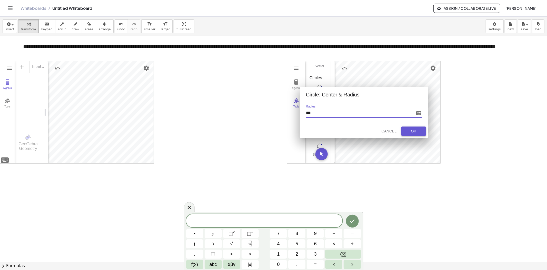
type input "***"
click at [415, 130] on div "OK" at bounding box center [414, 131] width 16 height 4
click at [391, 135] on button "Cancel" at bounding box center [389, 130] width 21 height 9
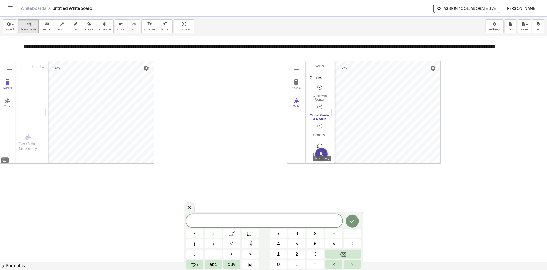
click at [325, 152] on img "Move. Drag or select object" at bounding box center [322, 154] width 12 height 12
click at [408, 111] on img "Delete" at bounding box center [409, 111] width 6 height 6
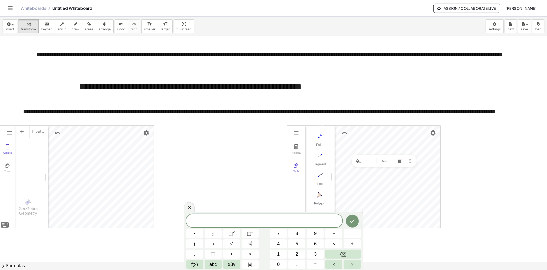
scroll to position [0, 0]
click at [318, 149] on img "Move. Drag or select object" at bounding box center [320, 148] width 21 height 8
click at [192, 207] on icon at bounding box center [189, 207] width 6 height 6
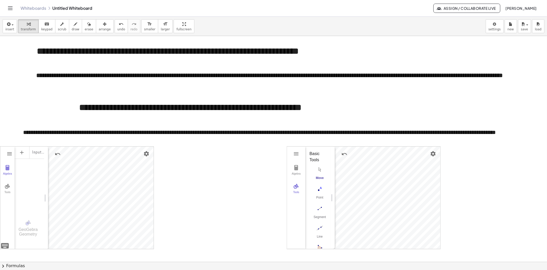
click at [314, 158] on div "Basic Tools" at bounding box center [318, 156] width 17 height 12
click at [296, 153] on img "Geometry" at bounding box center [296, 153] width 6 height 6
click at [321, 233] on li "Export Image" at bounding box center [327, 233] width 80 height 12
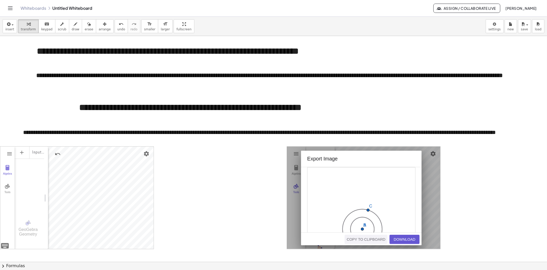
click at [386, 239] on div "Copy to Clipboard" at bounding box center [366, 239] width 39 height 4
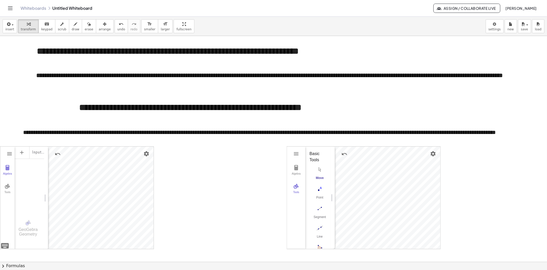
click at [465, 167] on div at bounding box center [273, 261] width 547 height 451
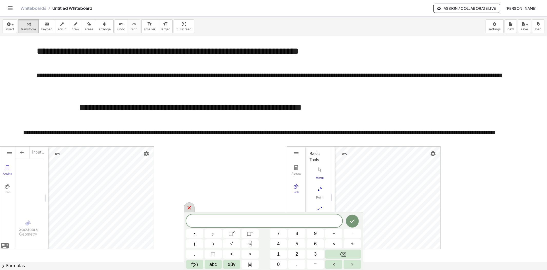
click at [192, 206] on icon at bounding box center [189, 207] width 6 height 6
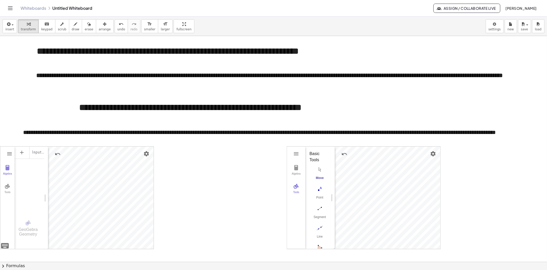
click at [243, 180] on div at bounding box center [273, 261] width 547 height 451
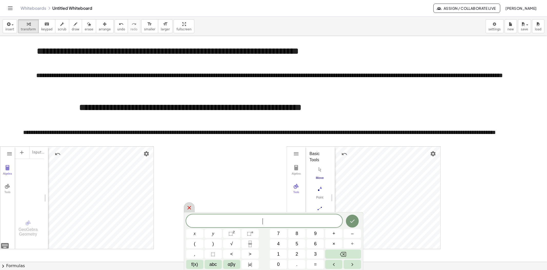
click at [189, 208] on icon at bounding box center [189, 207] width 6 height 6
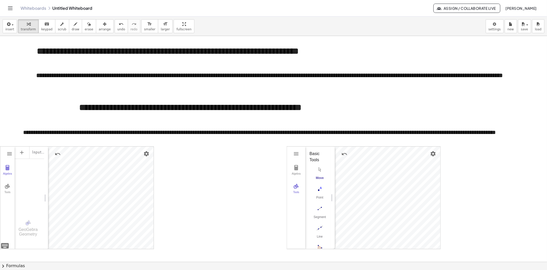
drag, startPoint x: 478, startPoint y: 168, endPoint x: 487, endPoint y: 196, distance: 28.6
click at [489, 196] on div at bounding box center [273, 261] width 547 height 451
click at [347, 155] on img "Undo" at bounding box center [345, 154] width 6 height 6
click at [358, 153] on img "Redo" at bounding box center [357, 154] width 6 height 6
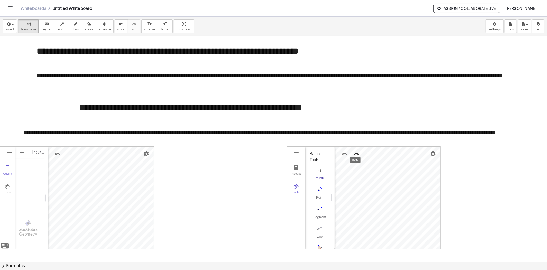
click at [358, 153] on img "Redo" at bounding box center [357, 154] width 6 height 6
click at [325, 225] on div "Less" at bounding box center [322, 227] width 16 height 4
click at [9, 189] on img "Geometry" at bounding box center [7, 186] width 6 height 6
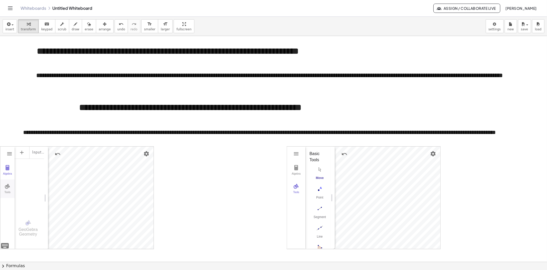
scroll to position [53, 0]
click at [6, 174] on div "Algebra" at bounding box center [7, 175] width 12 height 7
click at [8, 185] on img "Geometry" at bounding box center [7, 186] width 6 height 6
click at [8, 151] on img "Geometry" at bounding box center [9, 153] width 6 height 6
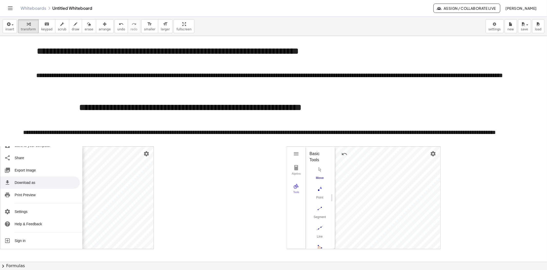
click at [42, 184] on li "Download as" at bounding box center [40, 182] width 80 height 12
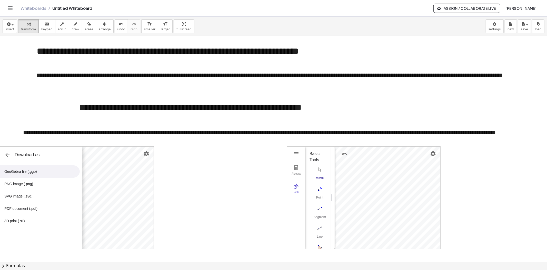
click at [44, 174] on li "GeoGebra file (.ggb)" at bounding box center [40, 171] width 80 height 12
click at [493, 25] on button "save" at bounding box center [524, 26] width 13 height 14
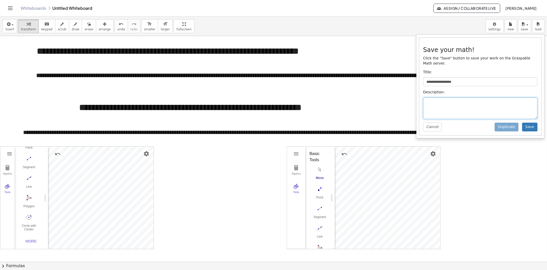
click at [455, 106] on textarea at bounding box center [481, 108] width 114 height 22
click at [493, 123] on button "Save" at bounding box center [530, 126] width 15 height 9
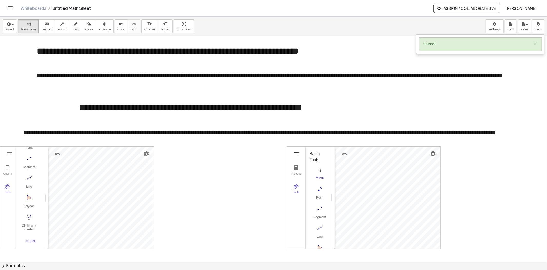
click at [298, 154] on img "Geometry" at bounding box center [296, 153] width 6 height 6
click at [468, 150] on div at bounding box center [273, 261] width 547 height 451
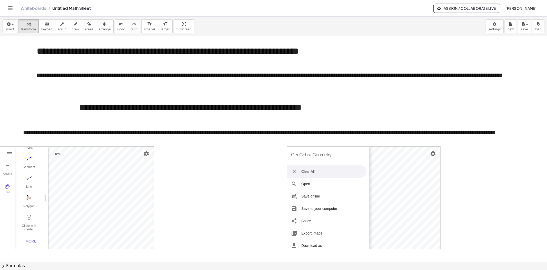
click at [8, 9] on icon "Toggle navigation" at bounding box center [10, 8] width 6 height 6
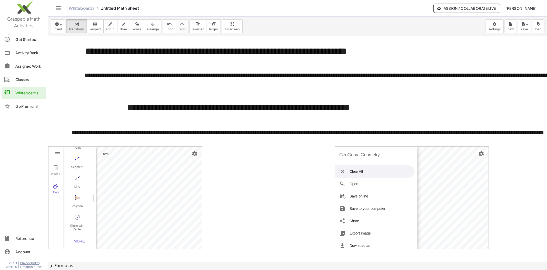
click at [8, 9] on img at bounding box center [24, 8] width 48 height 22
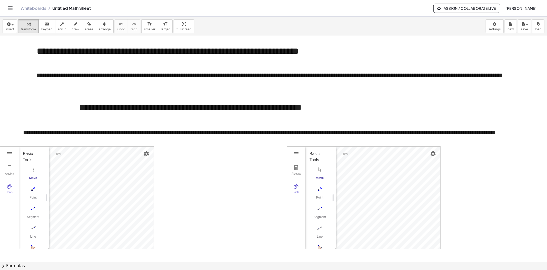
scroll to position [8, 0]
click at [9, 29] on span "insert" at bounding box center [9, 29] width 9 height 4
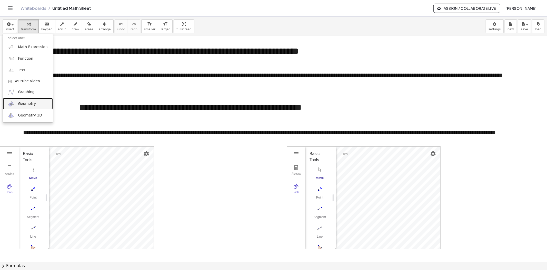
click at [29, 101] on span "Geometry" at bounding box center [27, 103] width 18 height 5
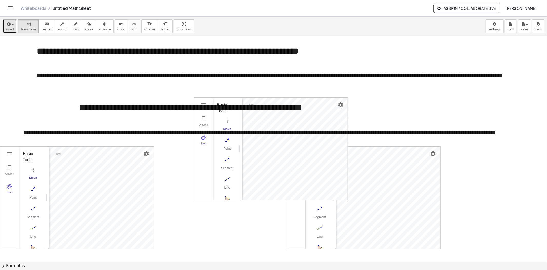
click at [12, 28] on span "insert" at bounding box center [9, 29] width 9 height 4
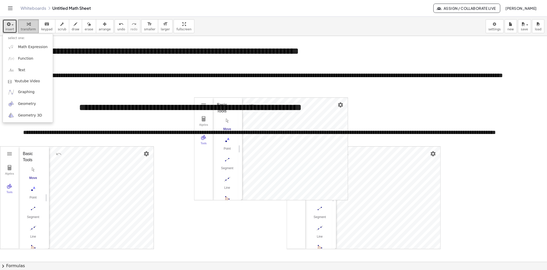
click at [31, 26] on div "button" at bounding box center [28, 24] width 15 height 6
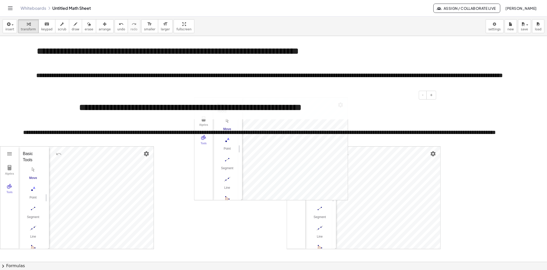
click at [341, 106] on div "**********" at bounding box center [256, 107] width 364 height 23
click at [262, 211] on div "**********" at bounding box center [273, 261] width 547 height 451
click at [99, 28] on span "arrange" at bounding box center [105, 29] width 12 height 4
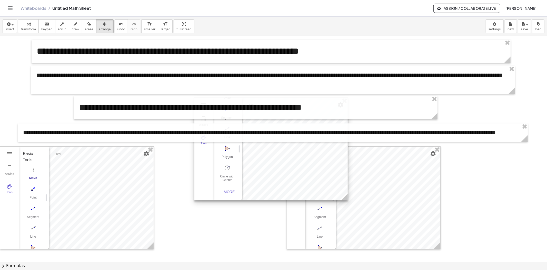
click at [255, 180] on div at bounding box center [271, 149] width 153 height 102
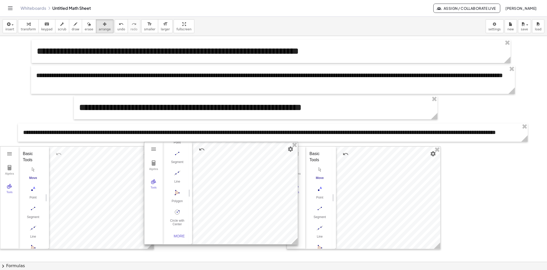
drag, startPoint x: 266, startPoint y: 180, endPoint x: 214, endPoint y: 225, distance: 69.1
click at [214, 225] on div at bounding box center [221, 193] width 153 height 102
click at [214, 204] on div at bounding box center [218, 194] width 153 height 102
drag, startPoint x: 214, startPoint y: 204, endPoint x: 217, endPoint y: 221, distance: 17.3
click at [217, 221] on div at bounding box center [219, 194] width 153 height 102
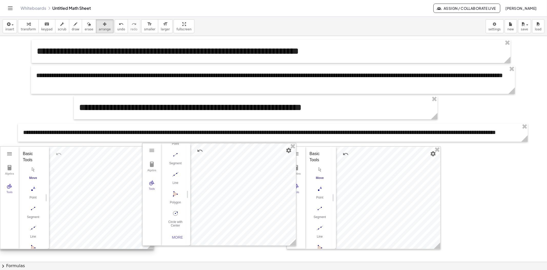
click at [98, 173] on div at bounding box center [76, 197] width 153 height 102
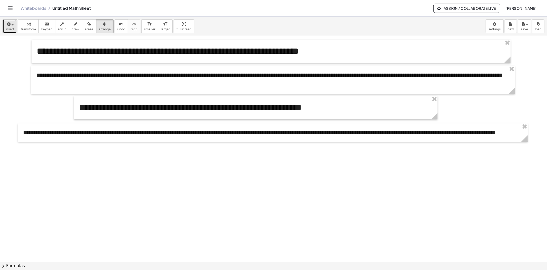
click at [9, 26] on icon "button" at bounding box center [8, 24] width 5 height 6
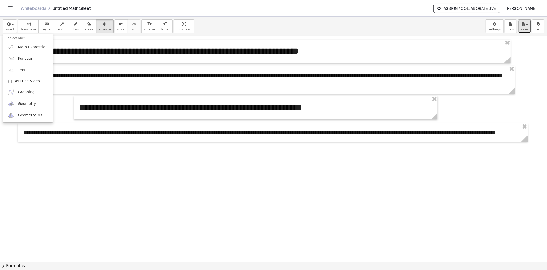
click at [493, 26] on icon "button" at bounding box center [523, 24] width 5 height 6
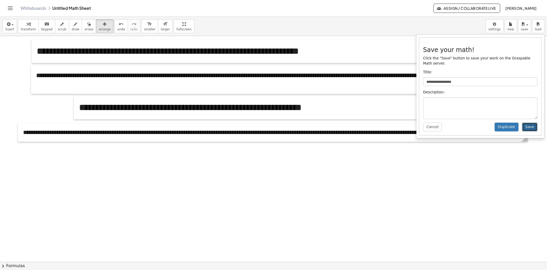
click at [493, 122] on button "Save" at bounding box center [530, 126] width 15 height 9
